Goal: Find specific page/section: Find specific page/section

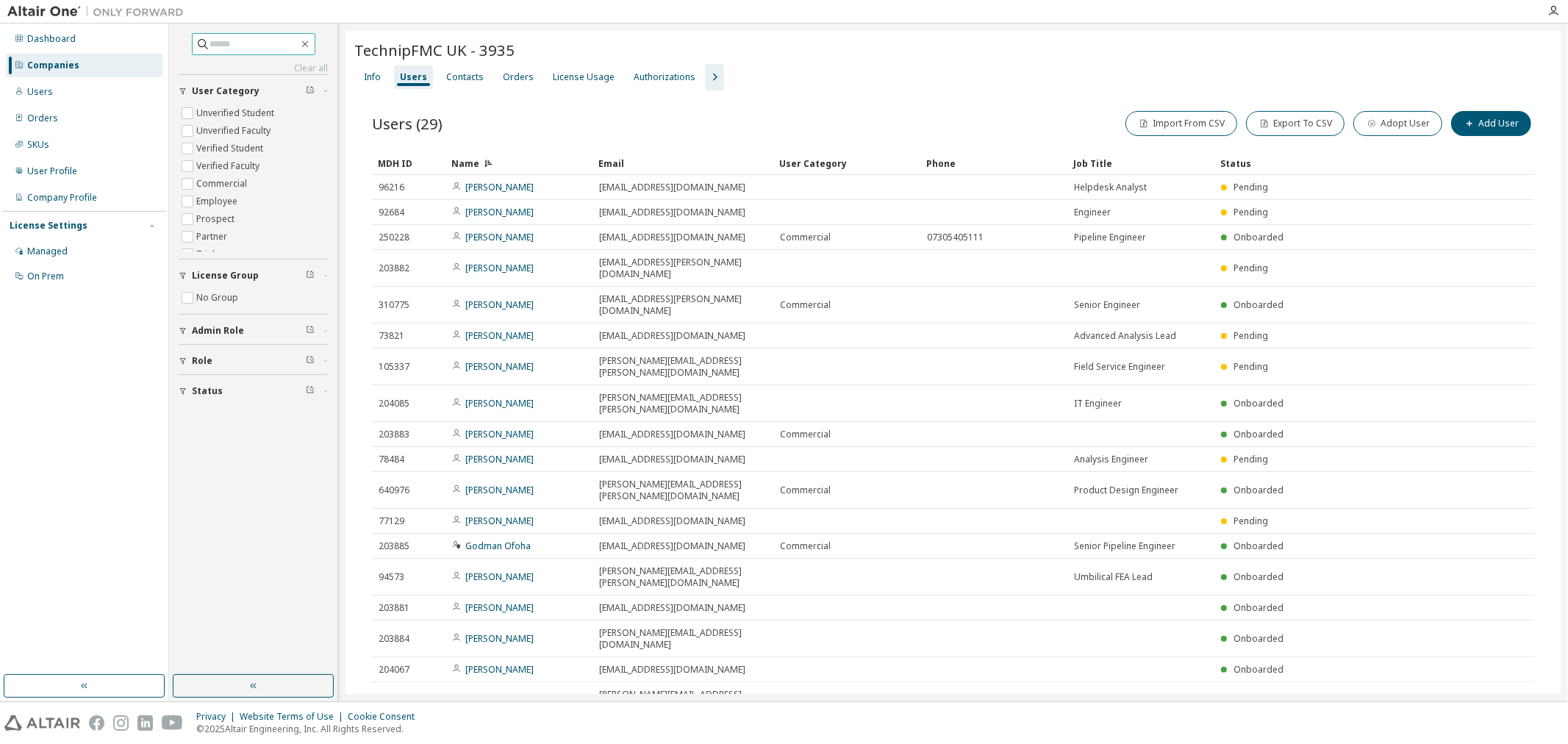
scroll to position [294, 0]
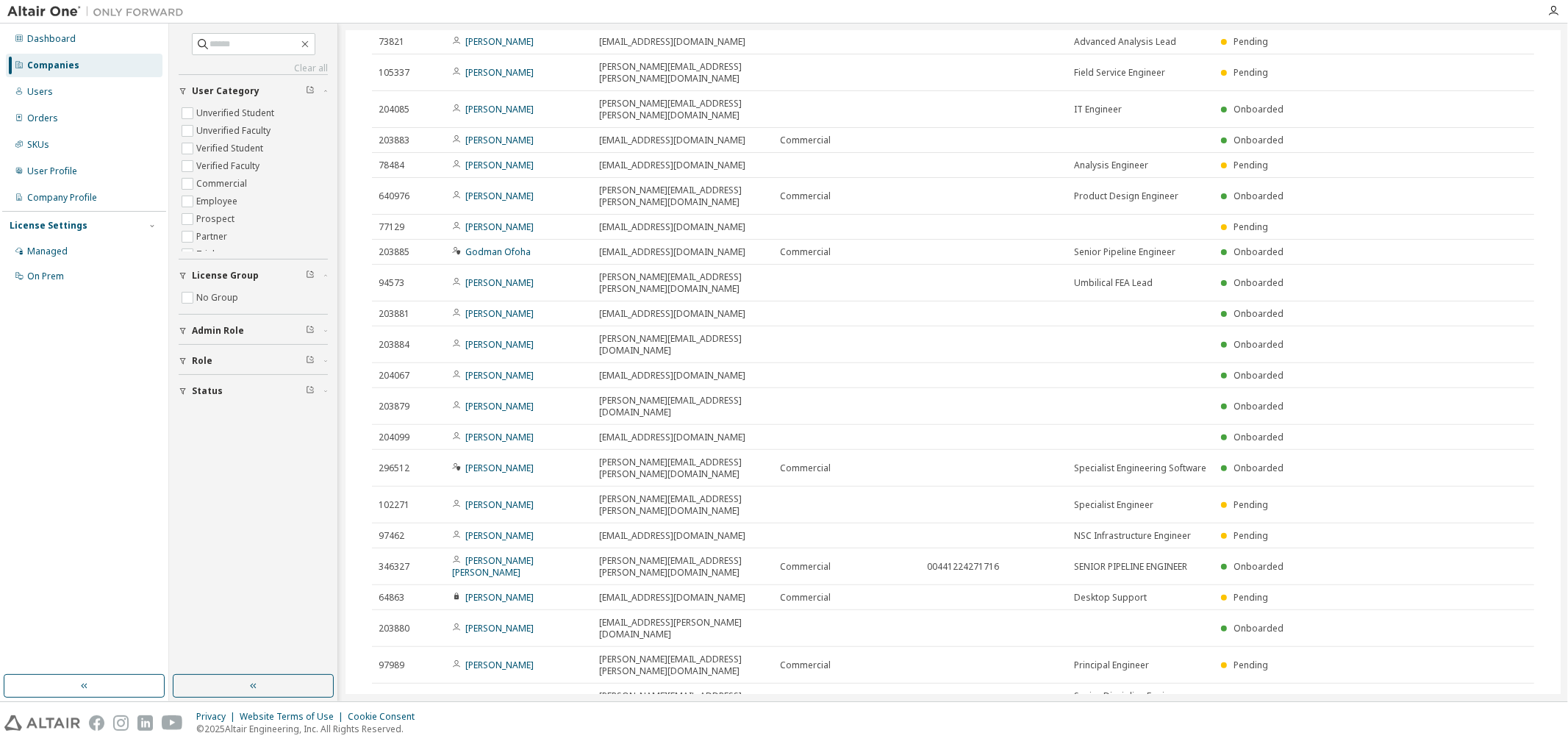
click at [67, 63] on div "Companies" at bounding box center [53, 65] width 52 height 12
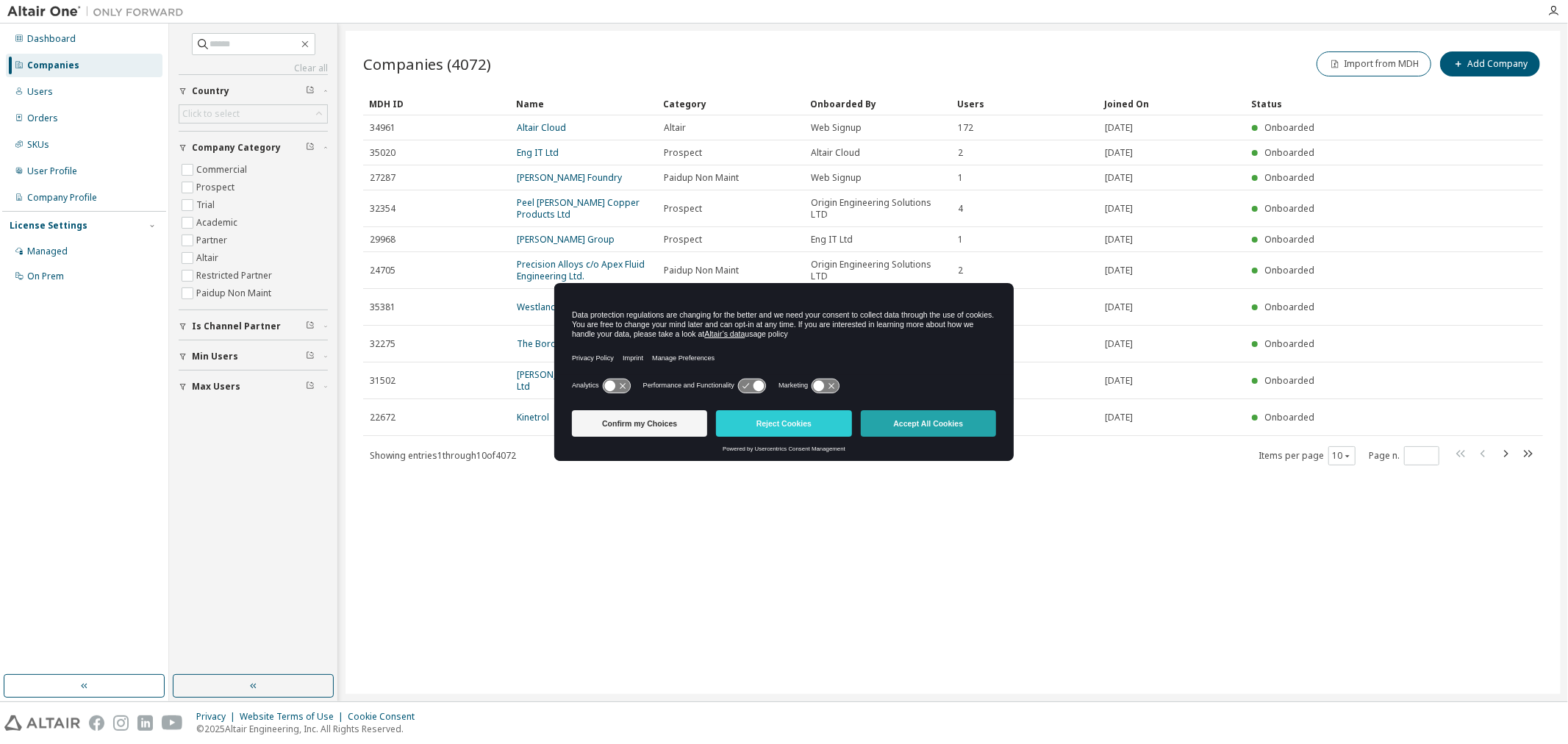
click at [917, 421] on button "Accept All Cookies" at bounding box center [928, 423] width 135 height 26
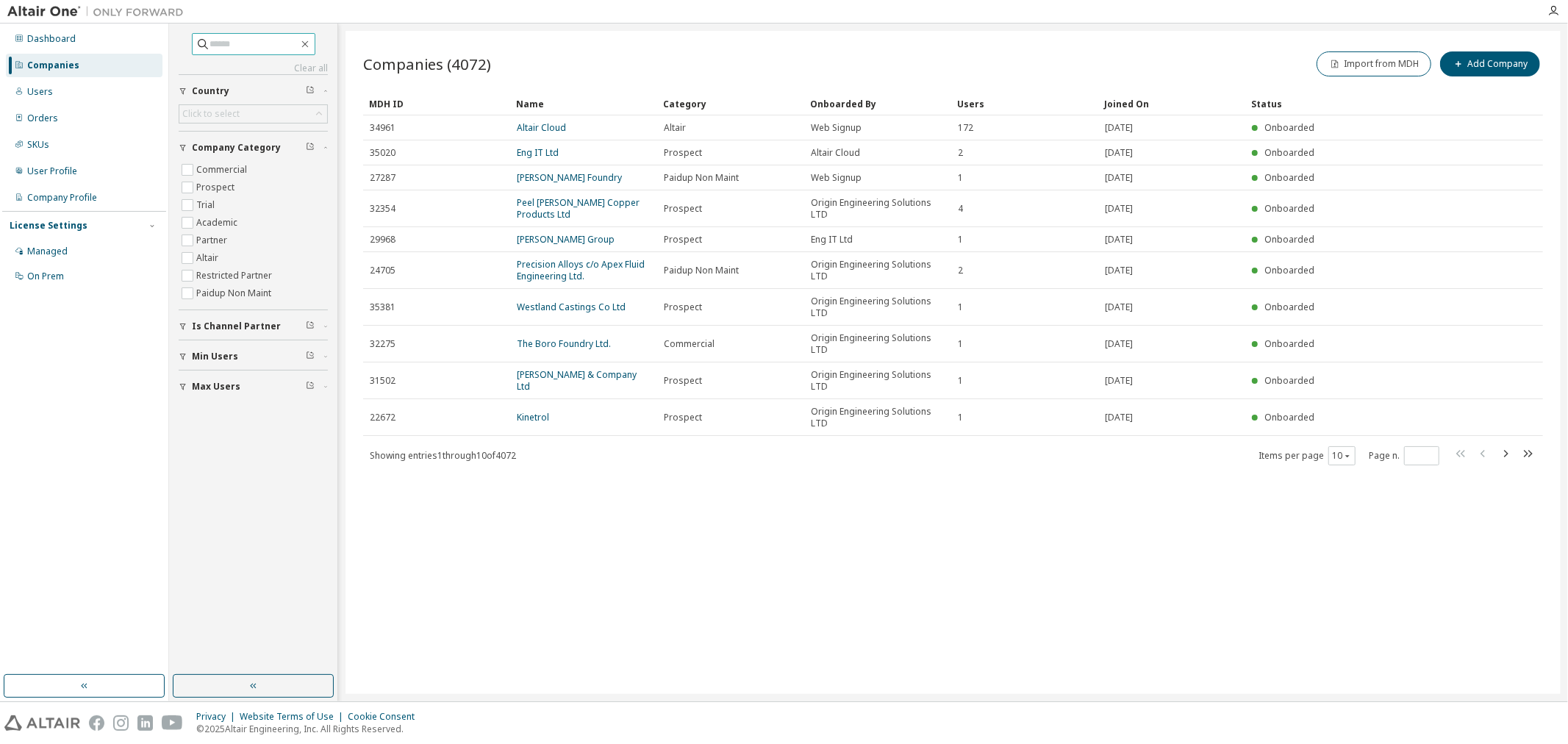
click at [248, 52] on span at bounding box center [253, 44] width 123 height 22
click at [247, 46] on input "text" at bounding box center [254, 44] width 88 height 14
type input "*******"
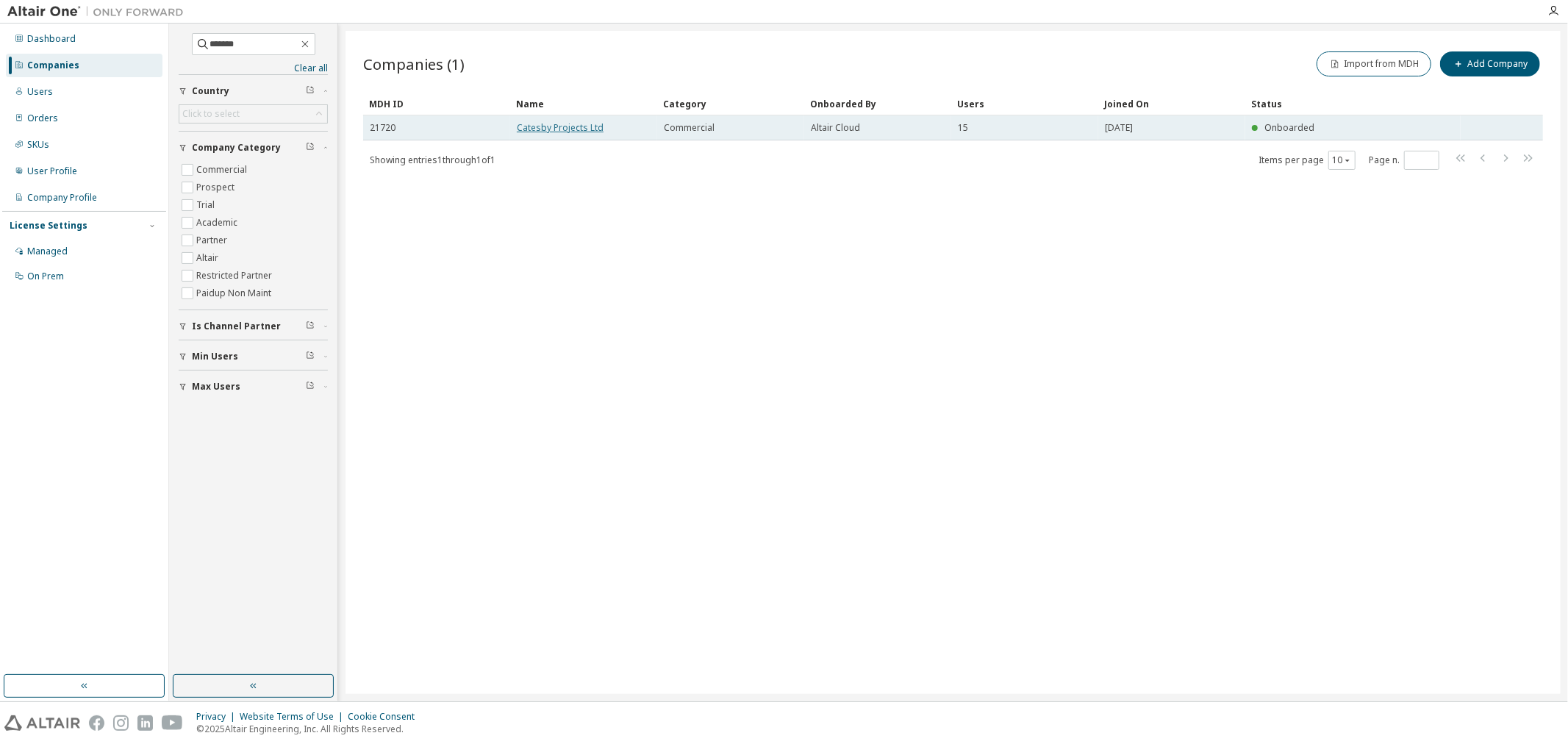
click at [569, 131] on link "Catesby Projects Ltd" at bounding box center [560, 127] width 87 height 13
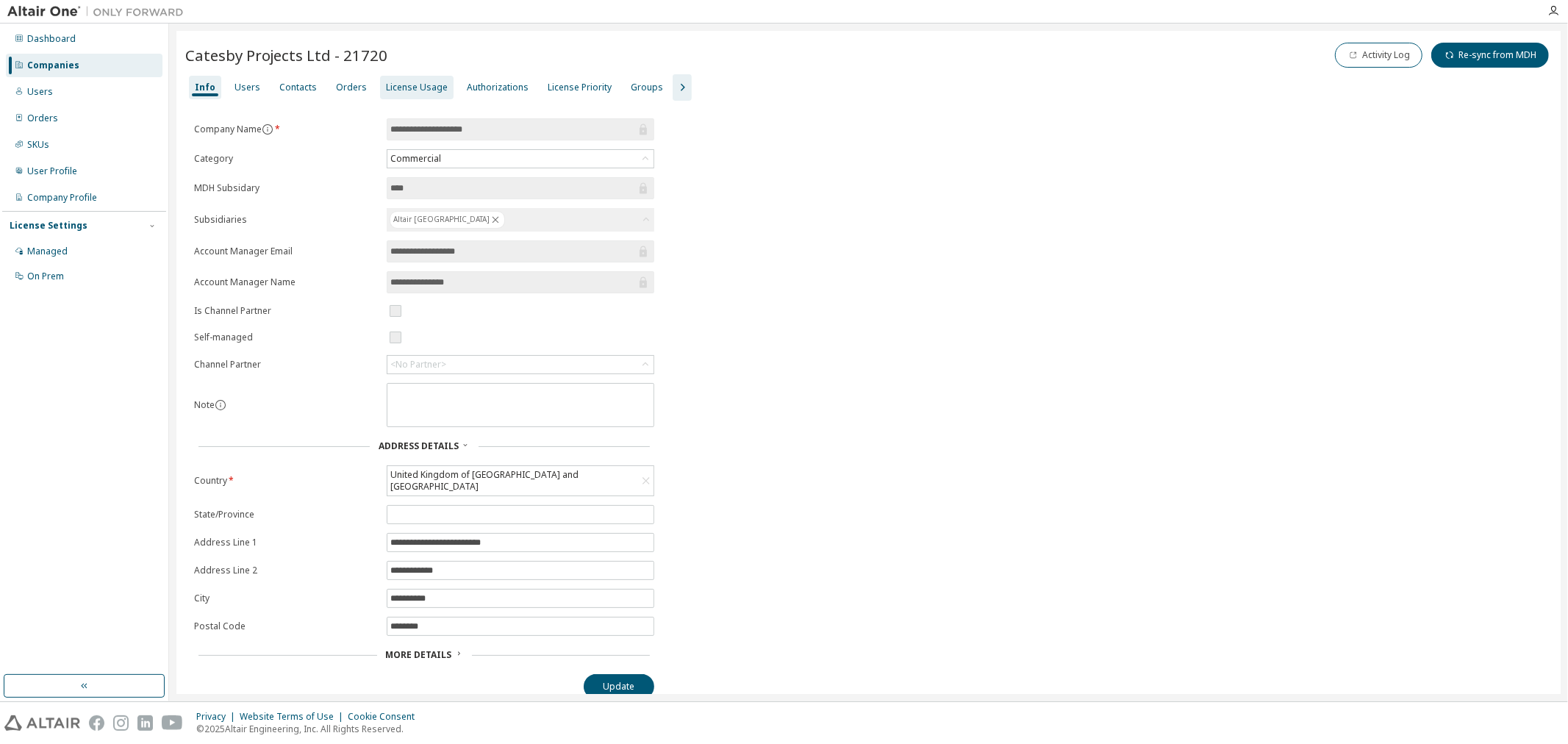
click at [397, 84] on div "License Usage" at bounding box center [417, 87] width 62 height 12
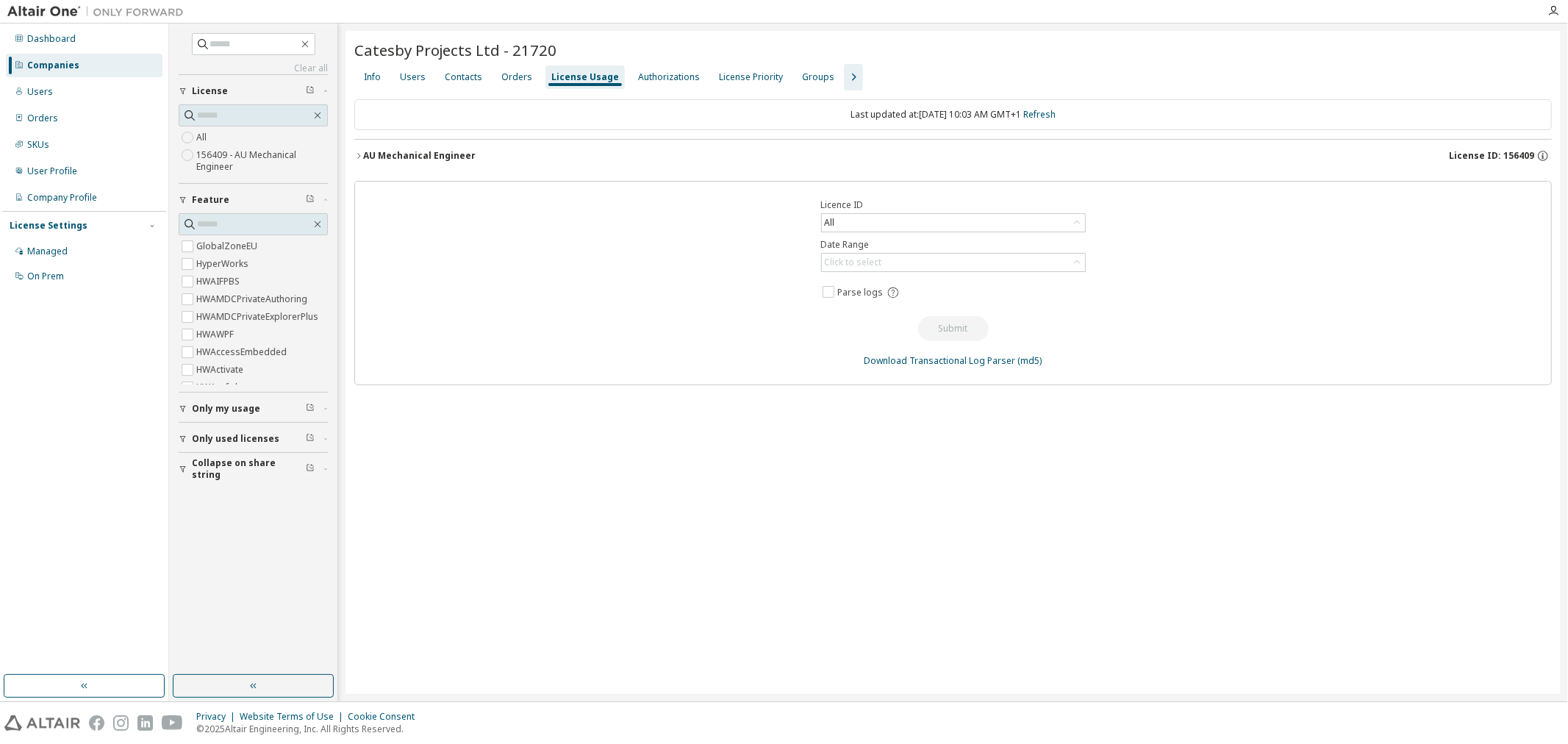
click at [358, 156] on icon "button" at bounding box center [358, 156] width 9 height 9
